Goal: Transaction & Acquisition: Purchase product/service

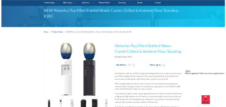
scroll to position [188, 0]
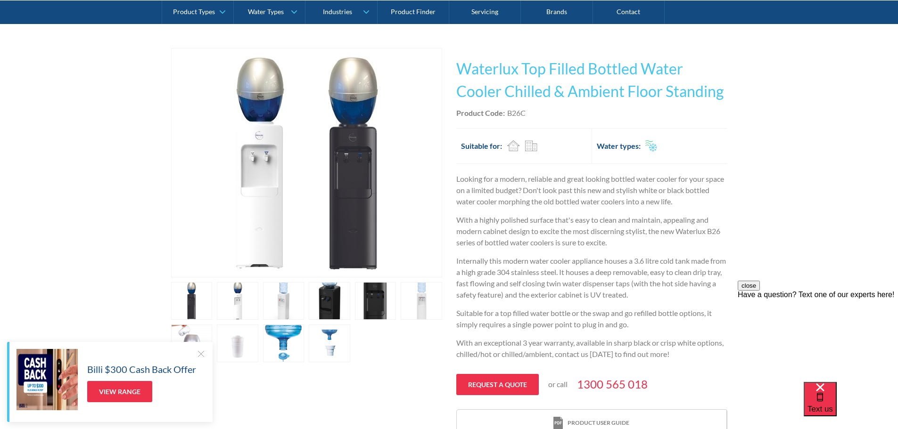
click at [242, 342] on link "open lightbox" at bounding box center [237, 344] width 41 height 38
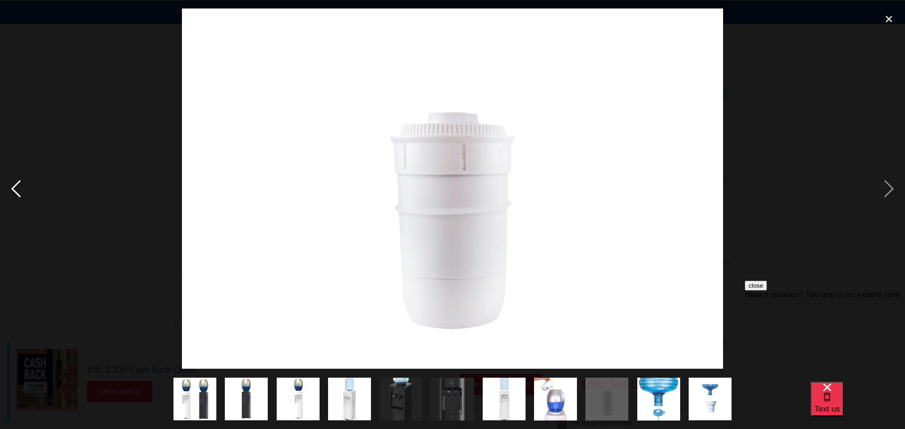
click at [15, 187] on div "previous image" at bounding box center [16, 188] width 32 height 360
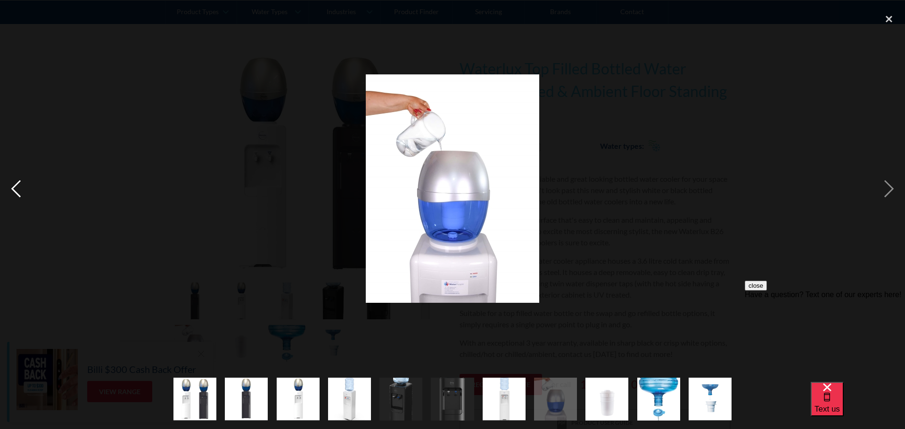
click at [15, 187] on div "previous image" at bounding box center [16, 188] width 32 height 360
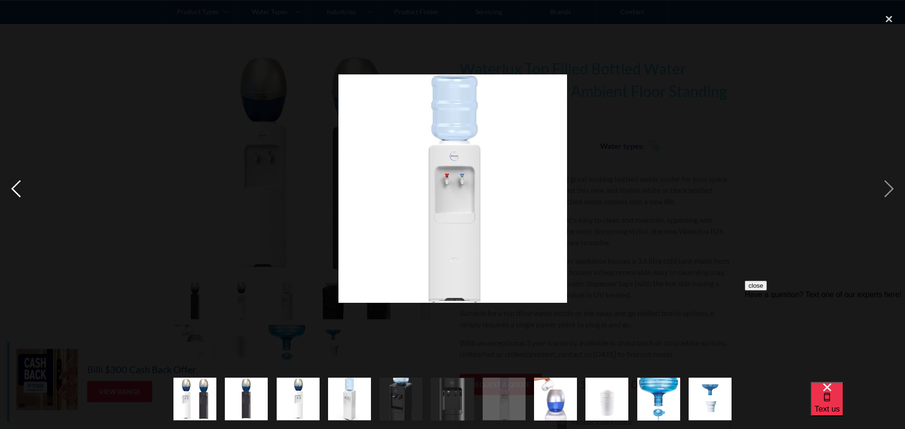
click at [15, 187] on div "previous image" at bounding box center [16, 188] width 32 height 360
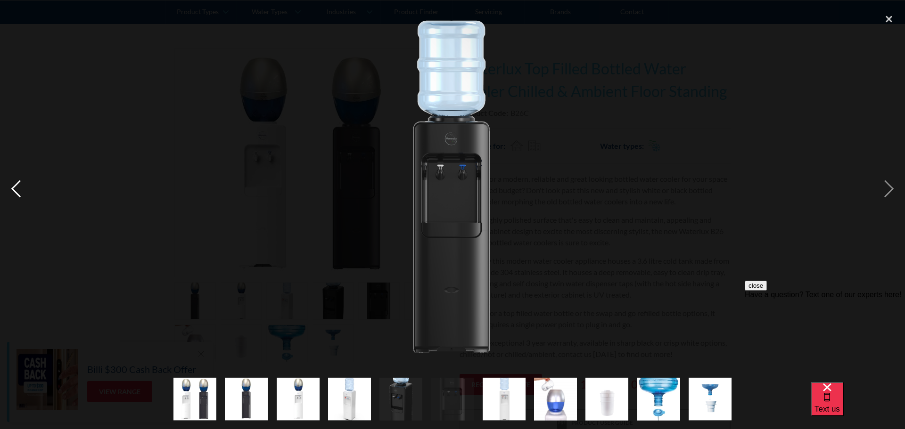
click at [15, 187] on div "previous image" at bounding box center [16, 188] width 32 height 360
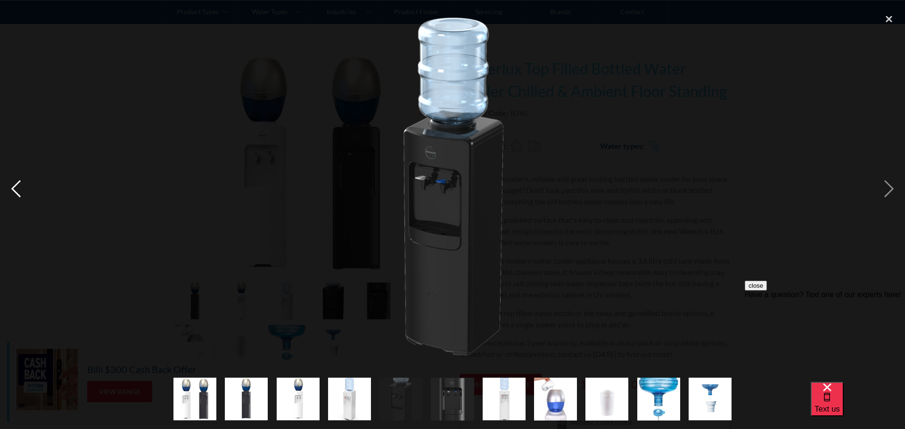
click at [15, 187] on div "previous image" at bounding box center [16, 188] width 32 height 360
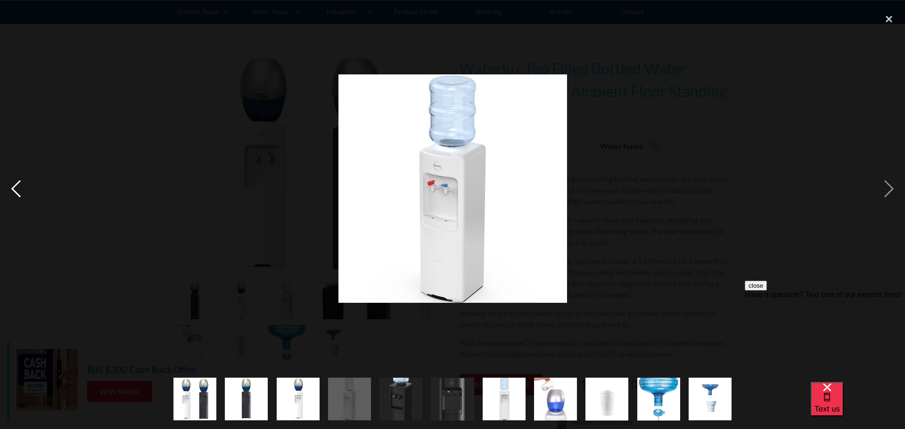
click at [15, 187] on div "previous image" at bounding box center [16, 188] width 32 height 360
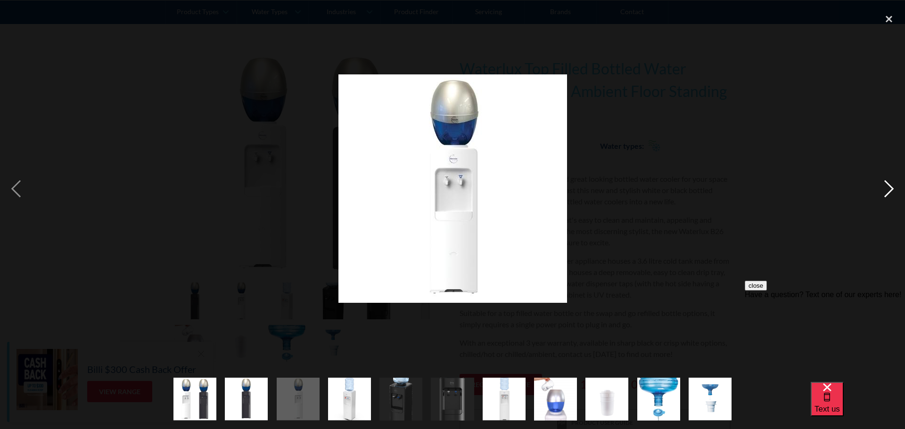
click at [891, 186] on div "next image" at bounding box center [889, 188] width 32 height 360
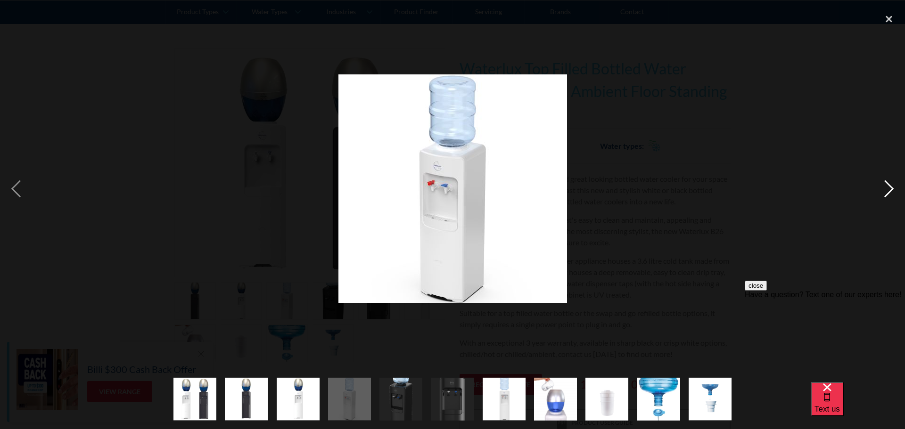
click at [887, 186] on div "next image" at bounding box center [889, 188] width 32 height 360
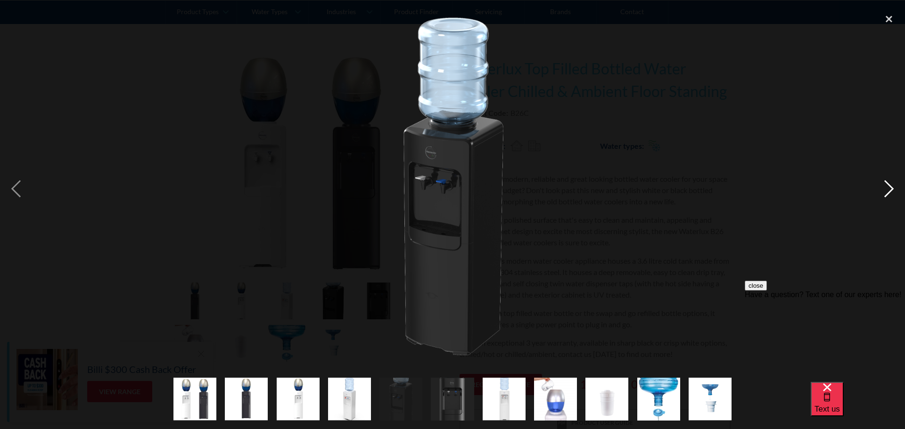
click at [887, 186] on div "next image" at bounding box center [889, 188] width 32 height 360
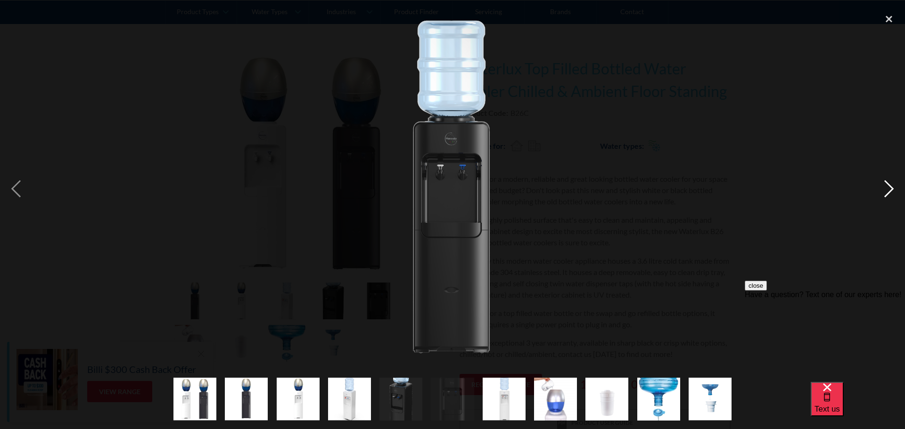
click at [887, 186] on div "next image" at bounding box center [889, 188] width 32 height 360
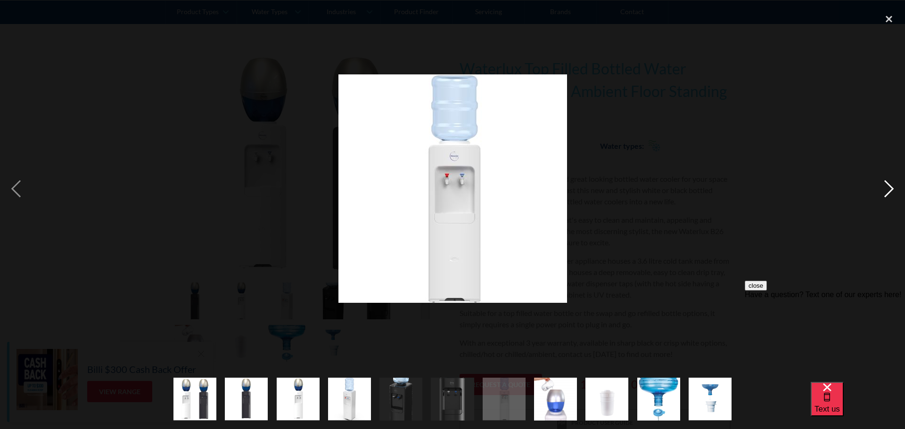
click at [887, 186] on div "next image" at bounding box center [889, 188] width 32 height 360
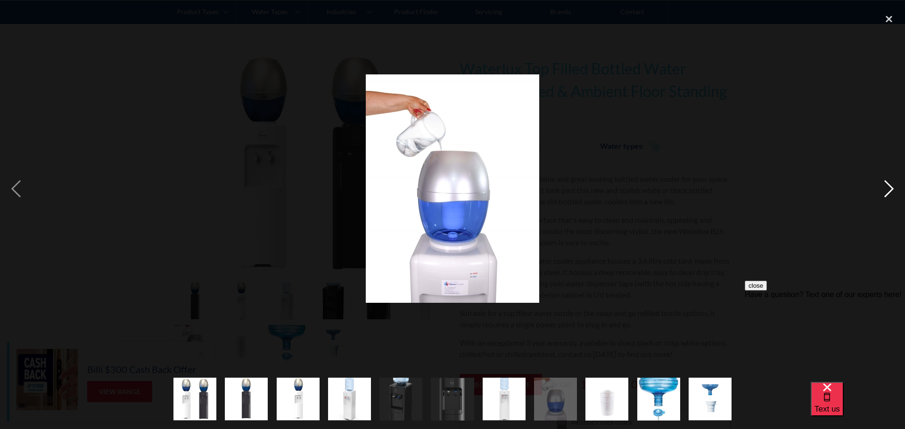
click at [891, 187] on div "next image" at bounding box center [889, 188] width 32 height 360
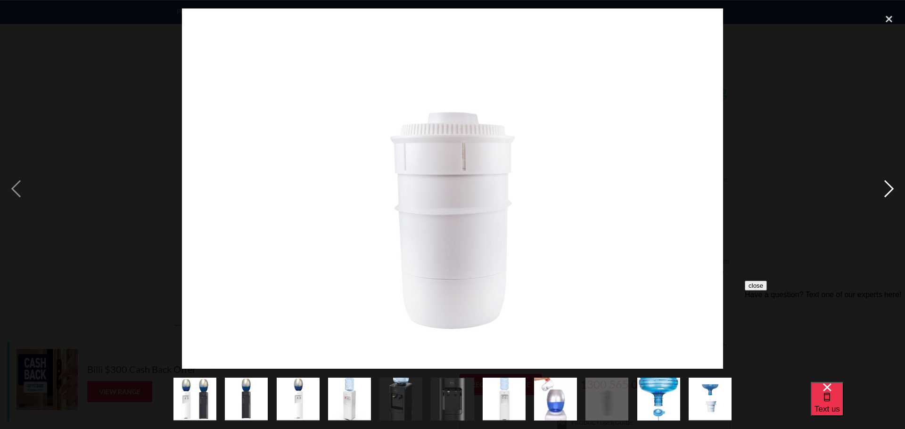
click at [891, 187] on div "next image" at bounding box center [889, 188] width 32 height 360
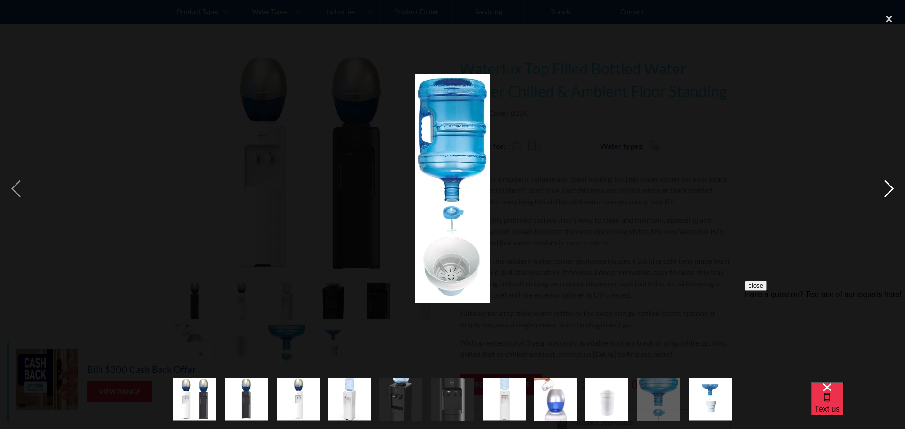
click at [891, 187] on div "next image" at bounding box center [889, 188] width 32 height 360
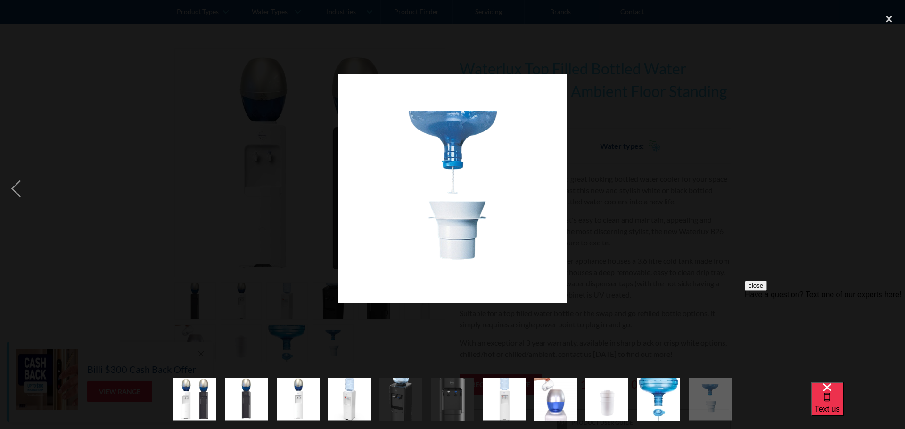
click at [891, 187] on div "next image" at bounding box center [889, 188] width 32 height 360
click at [13, 188] on div "previous image" at bounding box center [16, 188] width 32 height 360
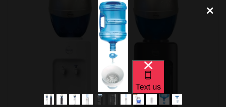
click at [44, 54] on div at bounding box center [113, 46] width 226 height 92
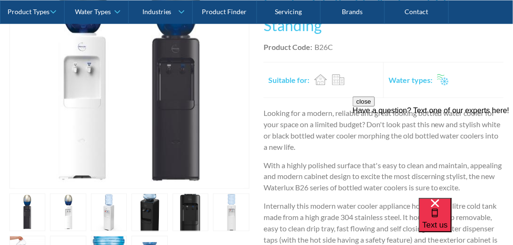
scroll to position [192, 0]
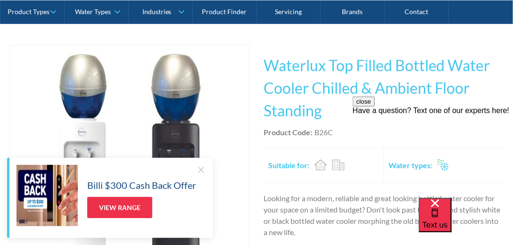
click at [197, 169] on div at bounding box center [200, 169] width 9 height 9
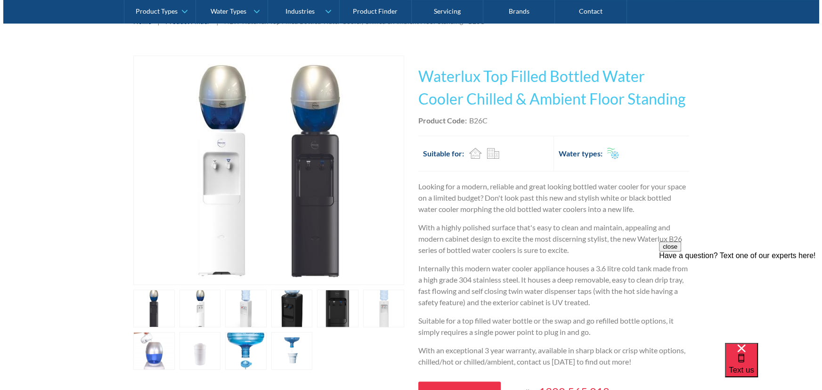
scroll to position [232, 0]
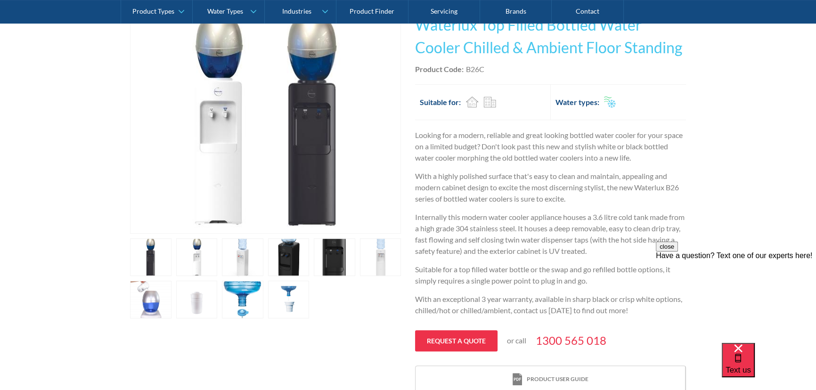
click at [198, 300] on link "open lightbox" at bounding box center [196, 300] width 41 height 38
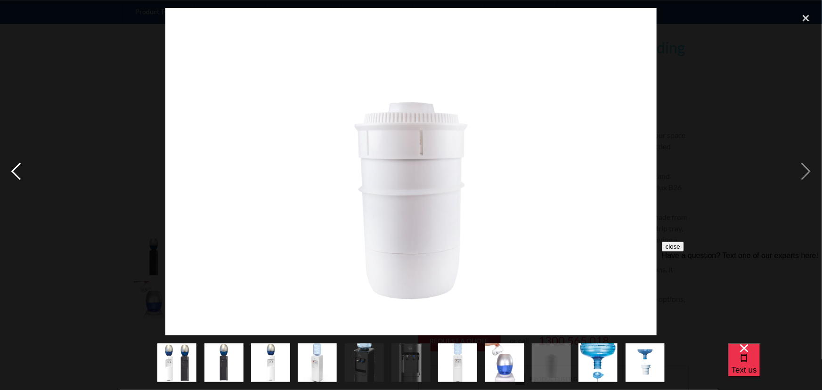
click at [17, 170] on div "previous image" at bounding box center [16, 172] width 32 height 328
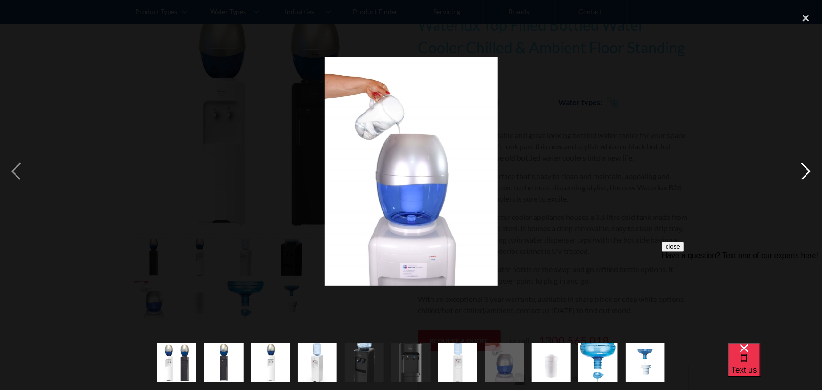
click at [805, 166] on div "next image" at bounding box center [806, 172] width 32 height 328
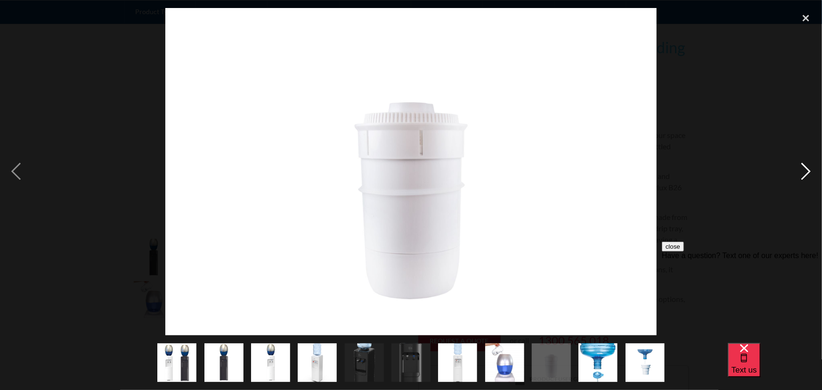
click at [801, 171] on div "next image" at bounding box center [806, 172] width 32 height 328
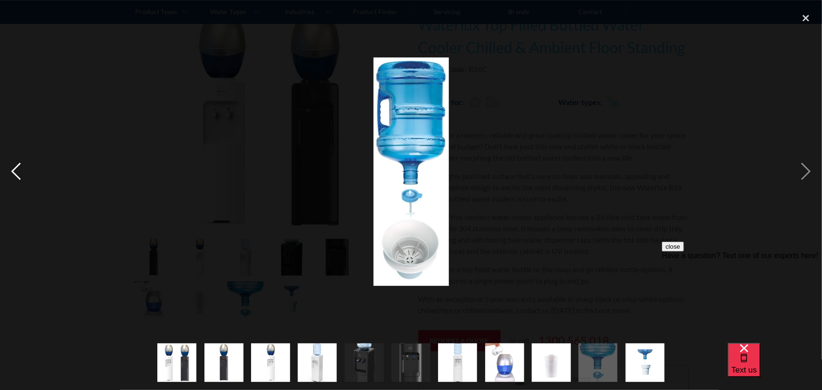
click at [14, 170] on div "previous image" at bounding box center [16, 172] width 32 height 328
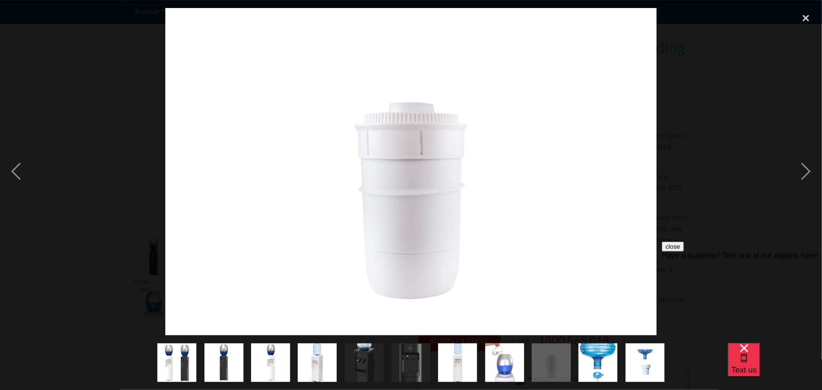
click at [499, 363] on img "show item 8 of 11" at bounding box center [504, 362] width 39 height 51
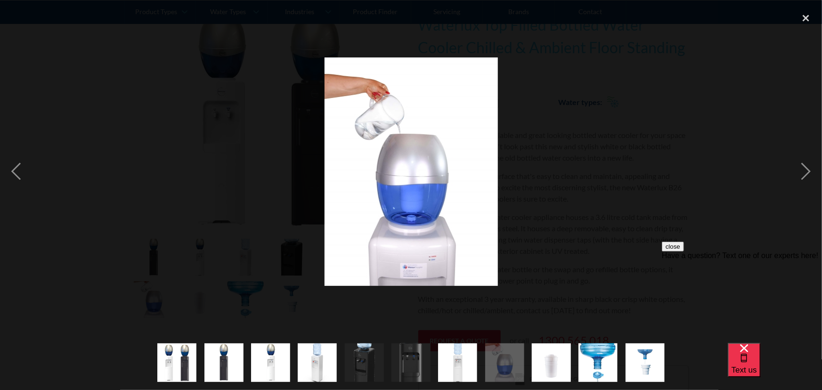
click at [717, 260] on div "Have a question? Text one of our experts here!" at bounding box center [742, 255] width 160 height 8
